Goal: Find specific page/section: Find specific page/section

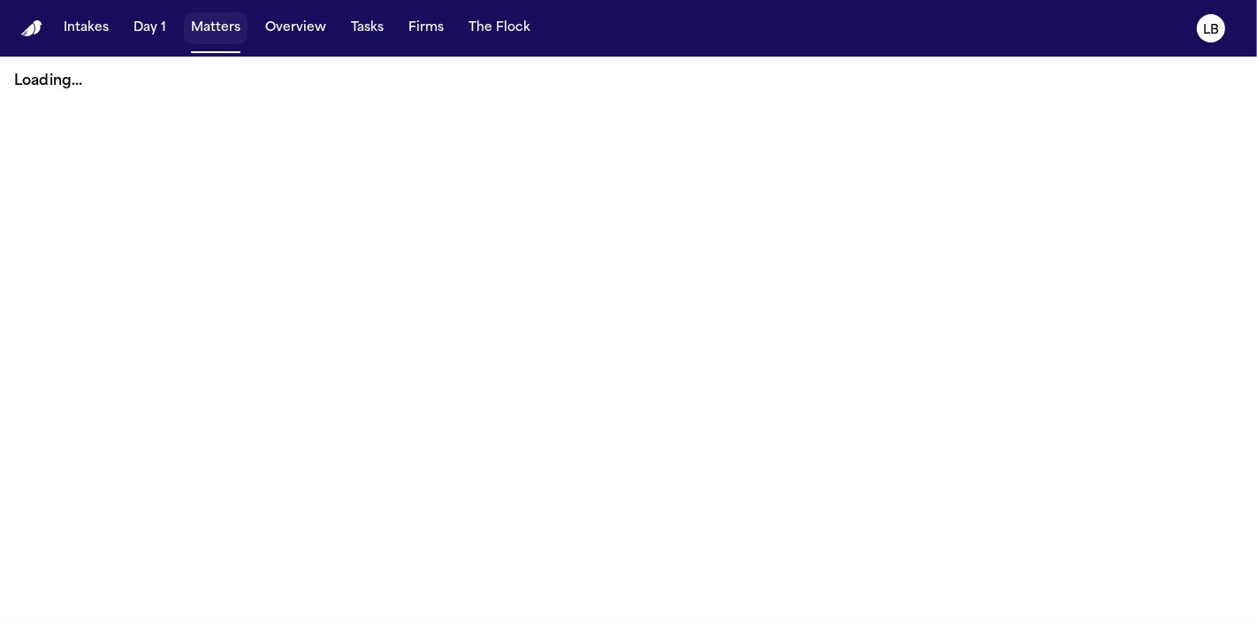
click at [232, 28] on button "Matters" at bounding box center [216, 28] width 64 height 32
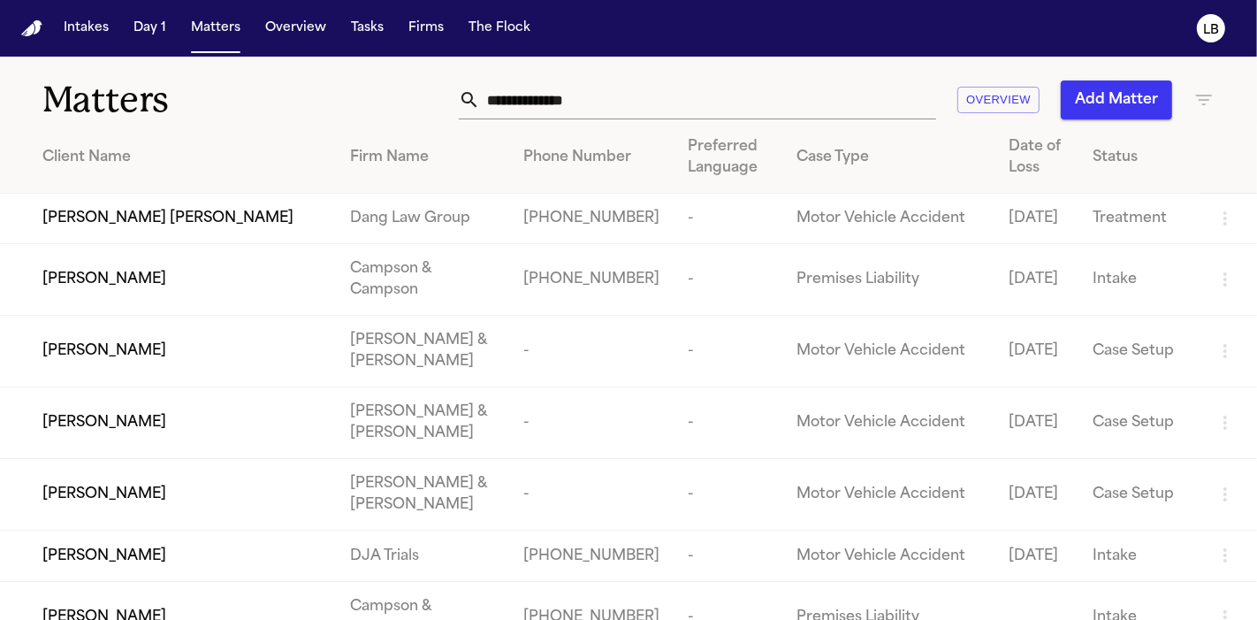
click at [506, 109] on input "text" at bounding box center [708, 99] width 456 height 39
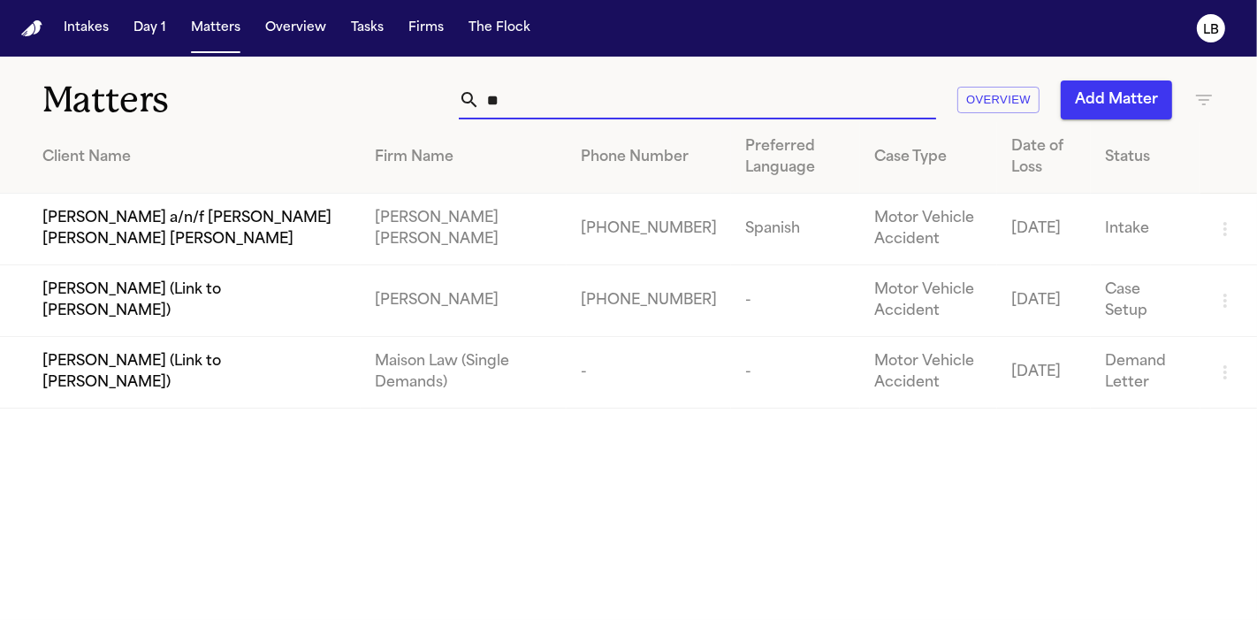
type input "*"
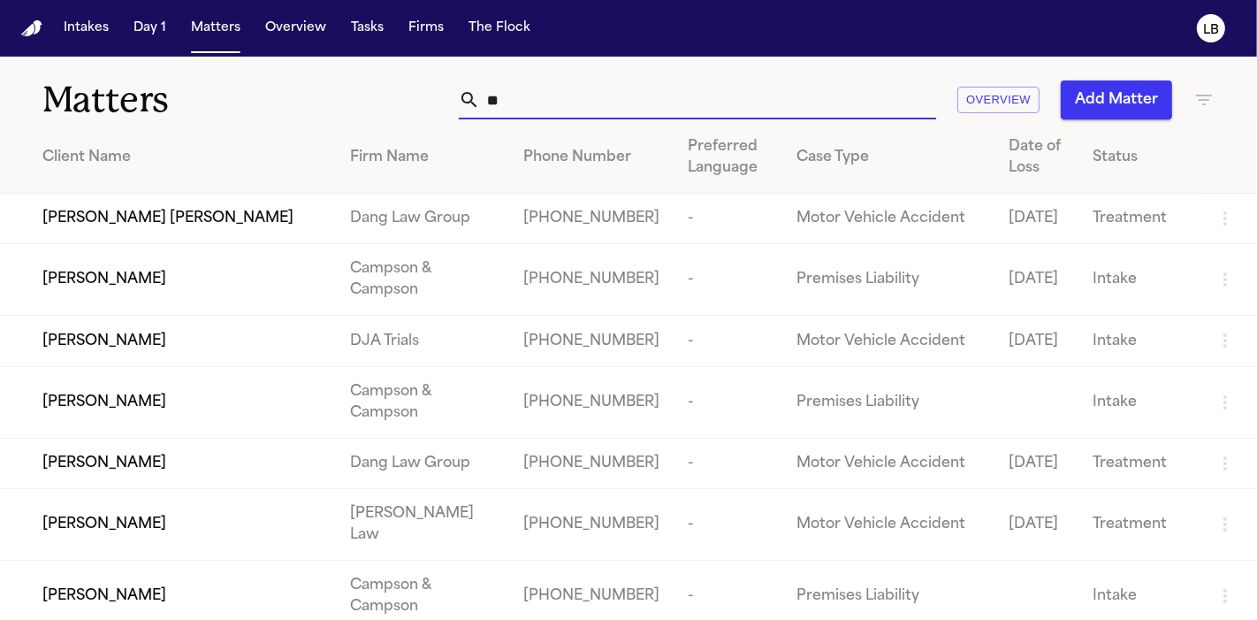
type input "*"
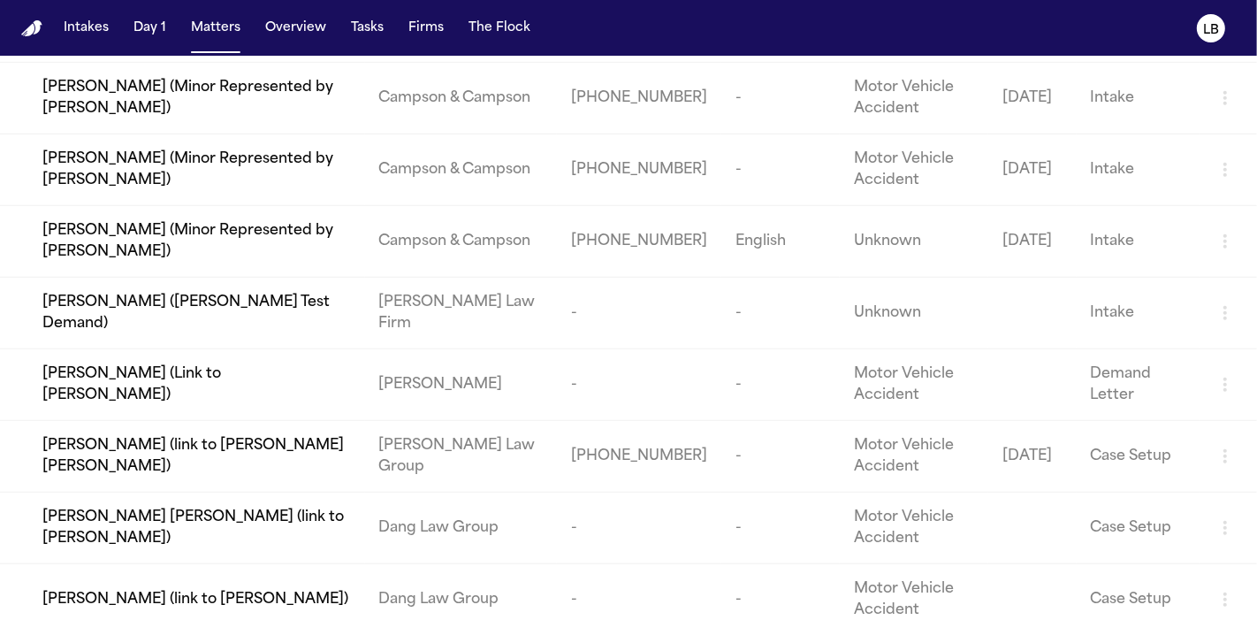
scroll to position [726, 0]
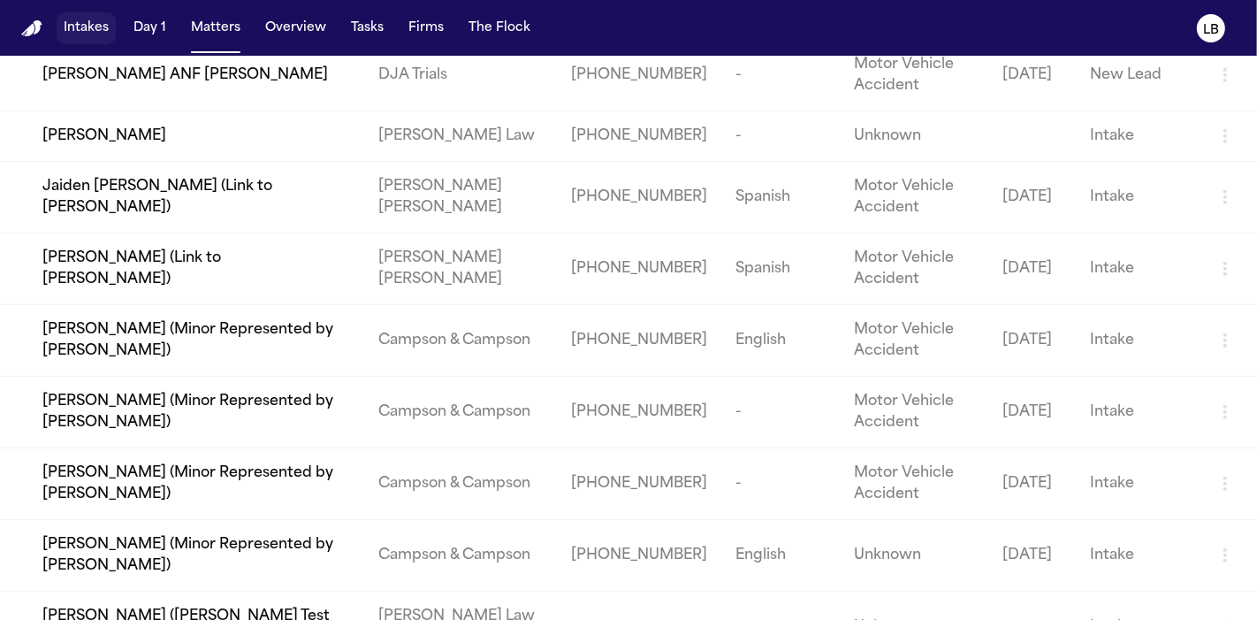
type input "******"
click at [90, 24] on button "Intakes" at bounding box center [86, 28] width 59 height 32
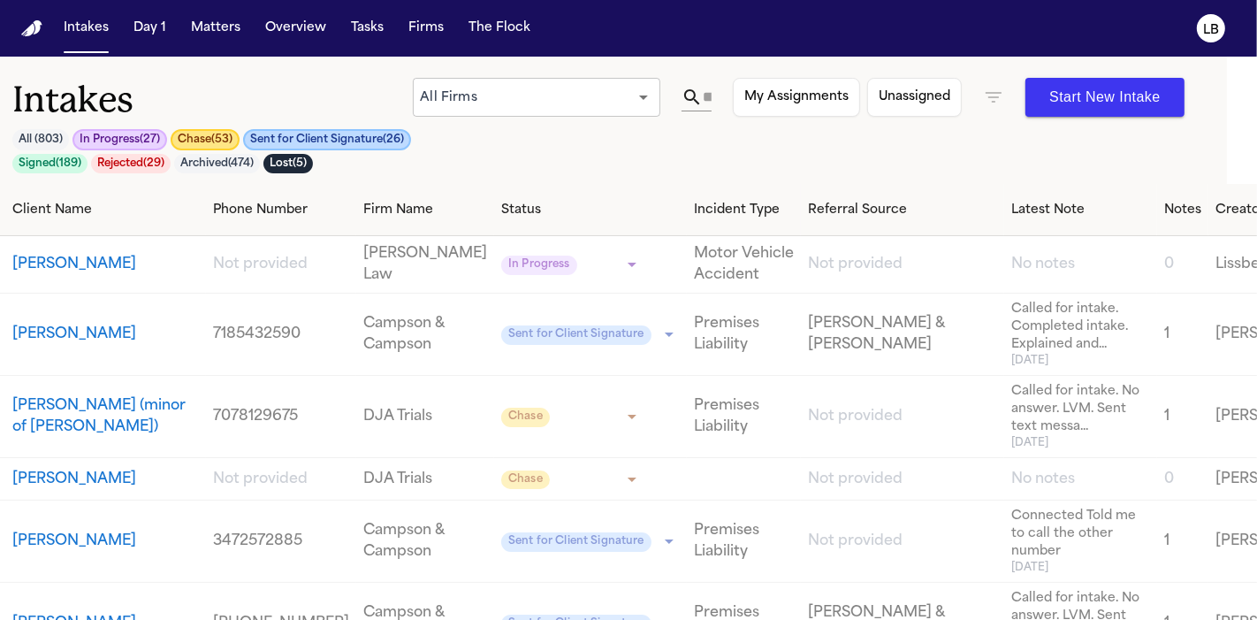
scroll to position [0, 22]
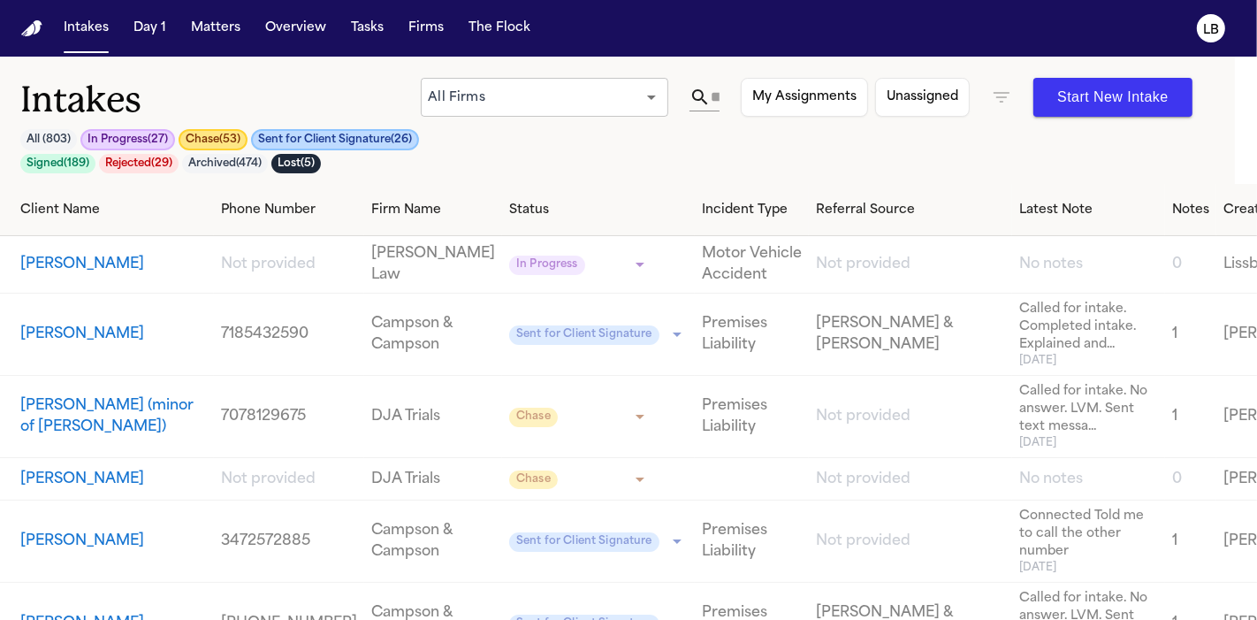
click at [705, 98] on icon at bounding box center [699, 97] width 21 height 21
click at [711, 96] on icon at bounding box center [699, 97] width 21 height 21
click at [714, 95] on input "text" at bounding box center [715, 97] width 9 height 28
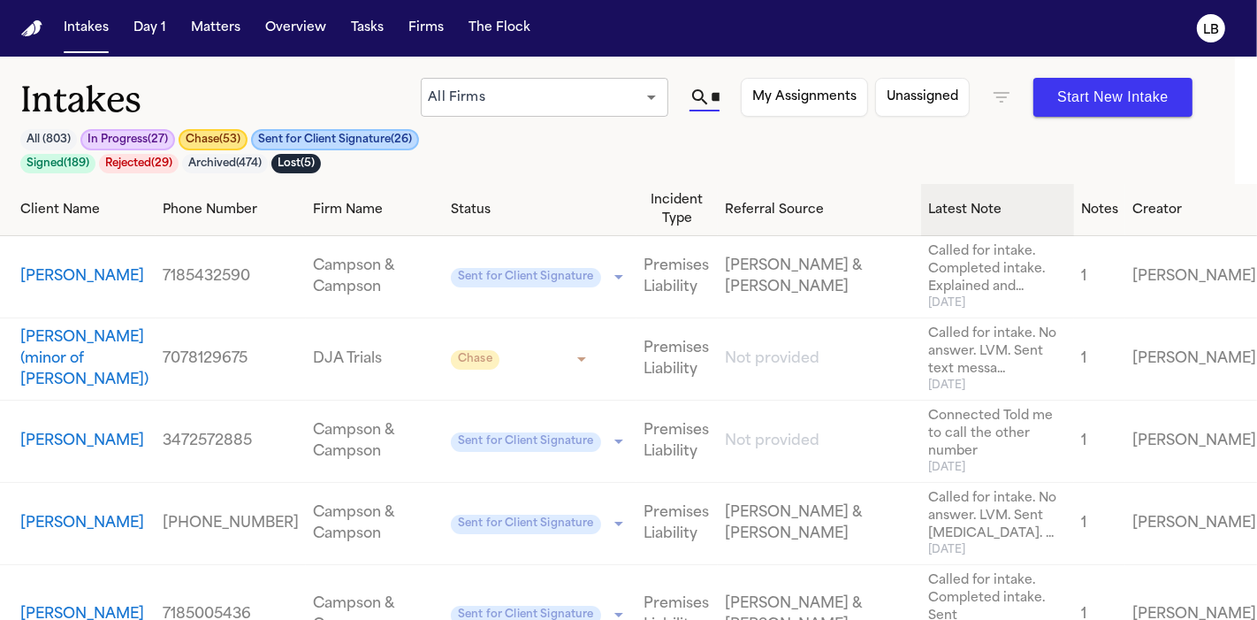
scroll to position [0, 0]
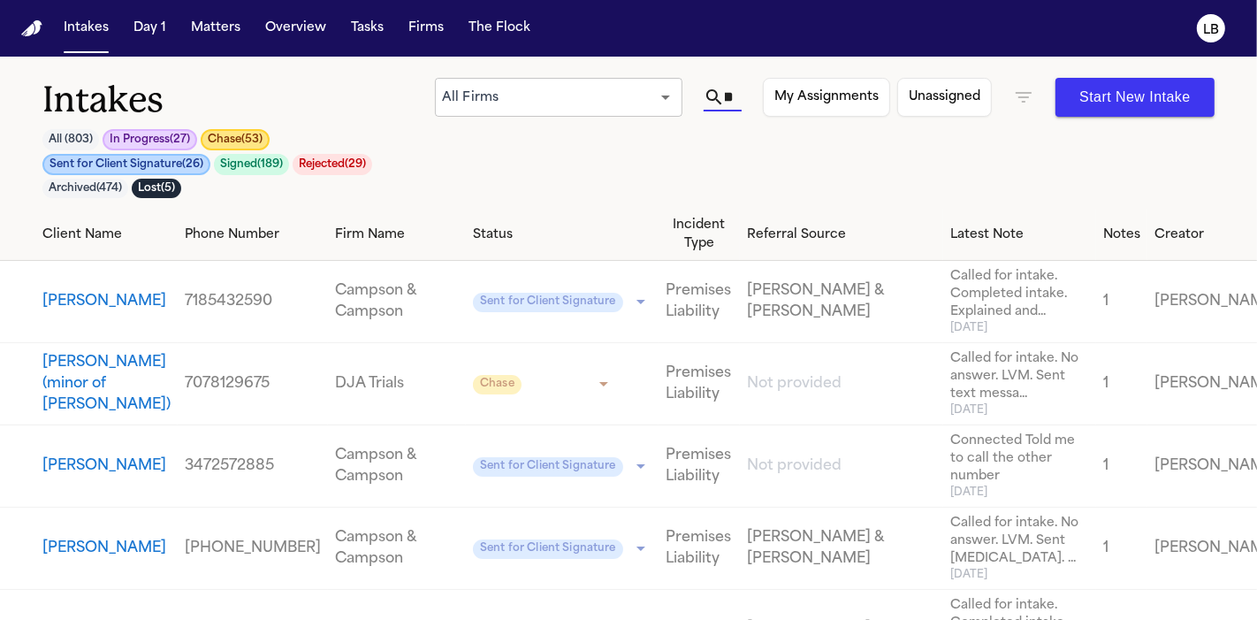
type input "*"
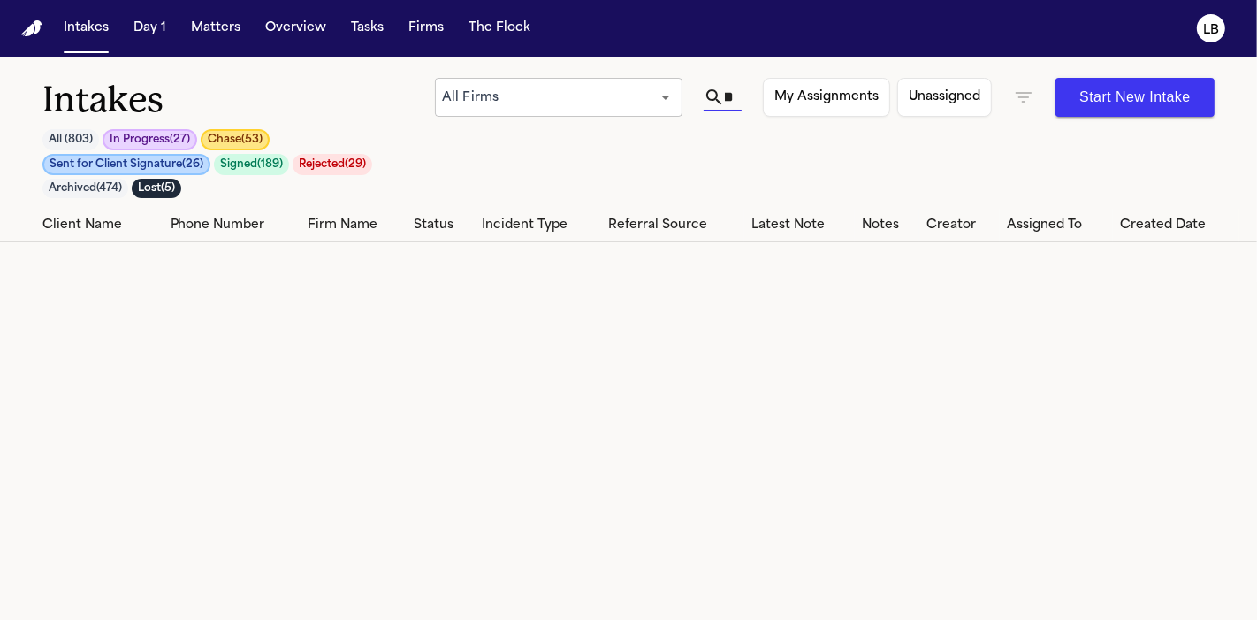
scroll to position [0, 53]
type input "********"
click at [734, 98] on input "********" at bounding box center [729, 97] width 9 height 28
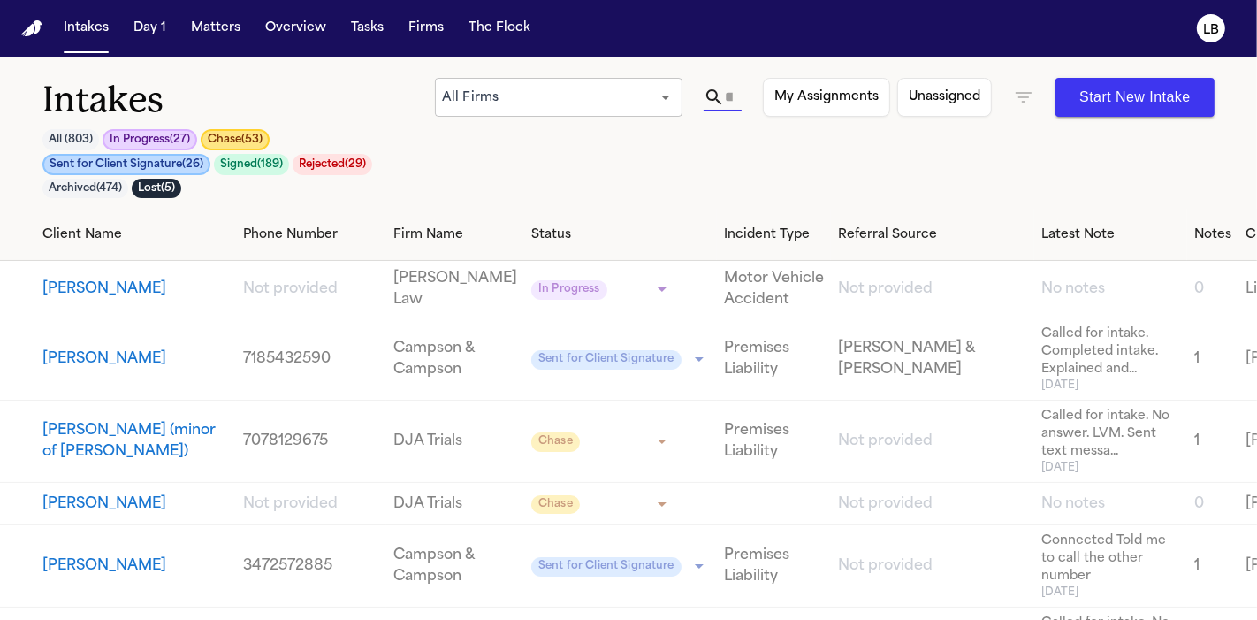
scroll to position [0, 0]
